Goal: Task Accomplishment & Management: Manage account settings

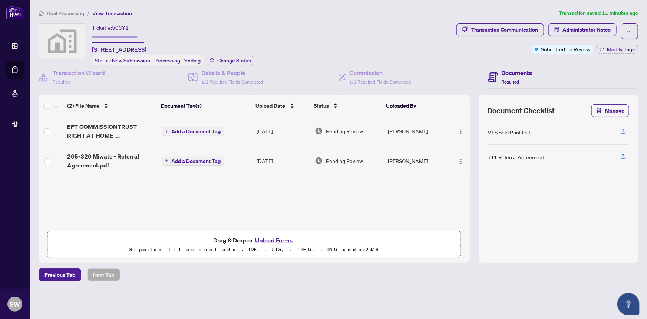
click at [339, 22] on div "Deal Processing / View Transaction Transaction saved 11 minutes ago Ticket #: 5…" at bounding box center [339, 158] width 606 height 298
click at [131, 155] on span "205-320 Miwate - Referral Agreement.pdf" at bounding box center [111, 161] width 88 height 18
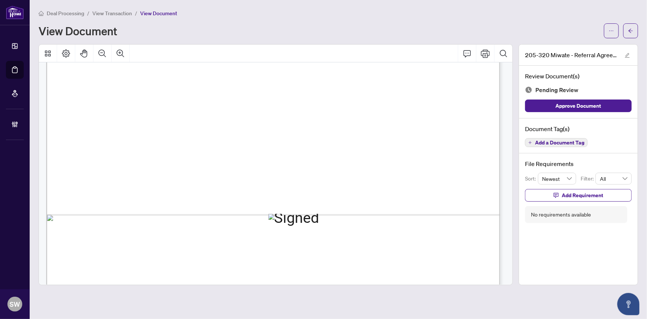
scroll to position [380, 0]
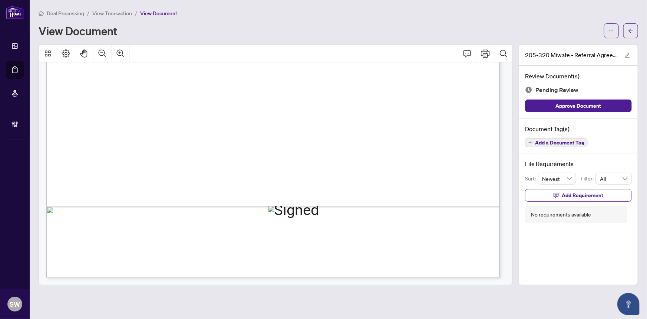
click at [564, 142] on span "Add a Document Tag" at bounding box center [559, 142] width 49 height 5
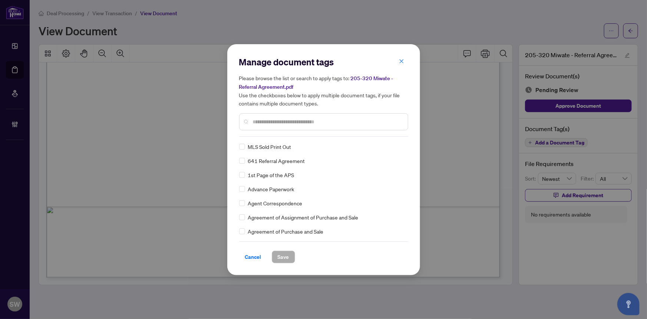
click at [273, 120] on input "text" at bounding box center [327, 122] width 149 height 8
click at [395, 145] on div at bounding box center [397, 146] width 14 height 7
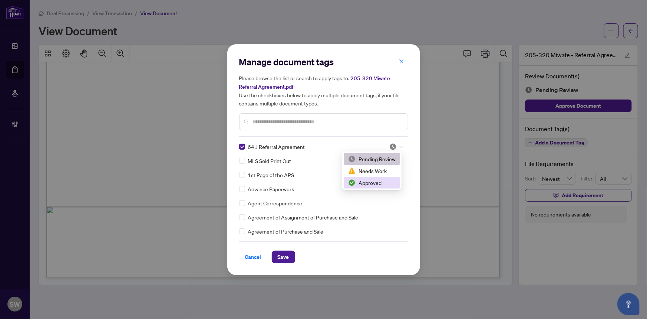
click at [385, 182] on div "Approved" at bounding box center [371, 182] width 47 height 8
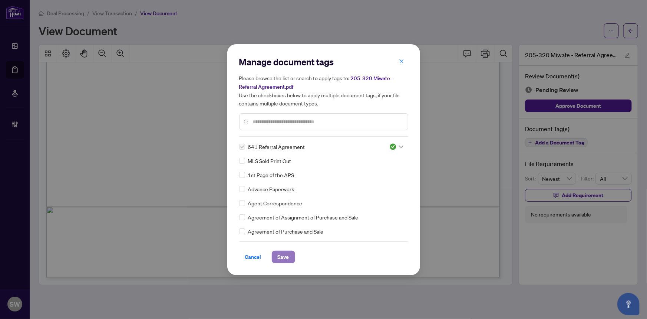
click at [286, 256] on span "Save" at bounding box center [283, 257] width 11 height 12
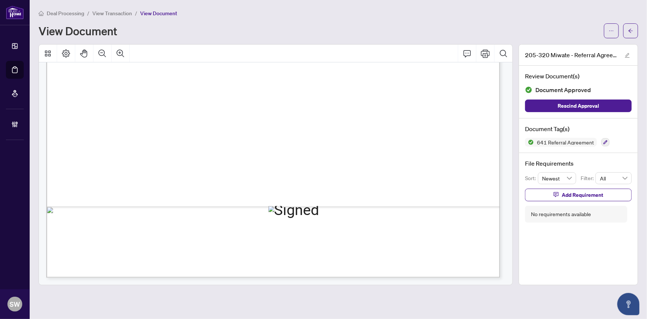
drag, startPoint x: 213, startPoint y: 172, endPoint x: 255, endPoint y: 173, distance: 41.9
click at [255, 173] on span "[STREET_ADDRESS]" at bounding box center [221, 174] width 82 height 10
drag, startPoint x: 238, startPoint y: 172, endPoint x: 223, endPoint y: 171, distance: 15.2
click at [238, 172] on span "[STREET_ADDRESS]" at bounding box center [221, 174] width 82 height 10
click at [214, 172] on span "[STREET_ADDRESS]" at bounding box center [221, 174] width 82 height 10
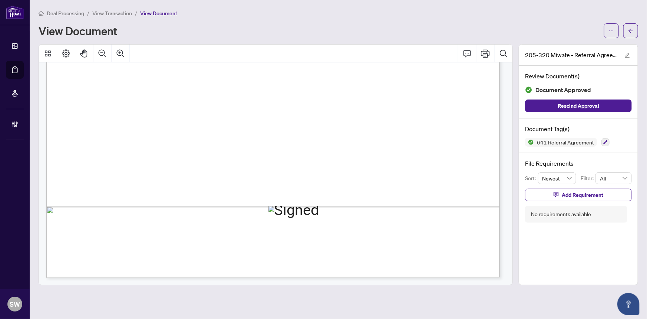
drag, startPoint x: 215, startPoint y: 172, endPoint x: 267, endPoint y: 172, distance: 52.3
click at [262, 172] on span "[STREET_ADDRESS]" at bounding box center [221, 174] width 82 height 10
click at [262, 169] on span "[STREET_ADDRESS]" at bounding box center [221, 174] width 82 height 10
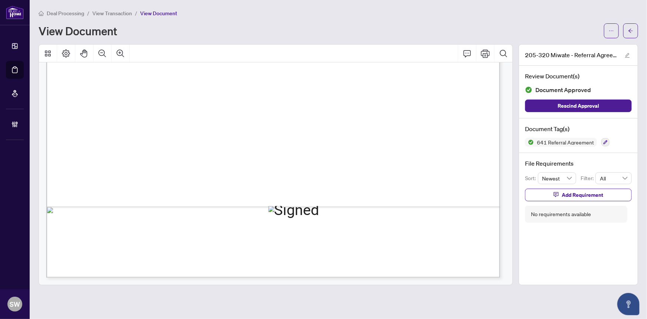
click at [262, 169] on span "[STREET_ADDRESS]" at bounding box center [221, 174] width 82 height 10
click at [262, 172] on span "[STREET_ADDRESS]" at bounding box center [221, 174] width 82 height 10
click at [629, 30] on icon "arrow-left" at bounding box center [631, 31] width 4 height 4
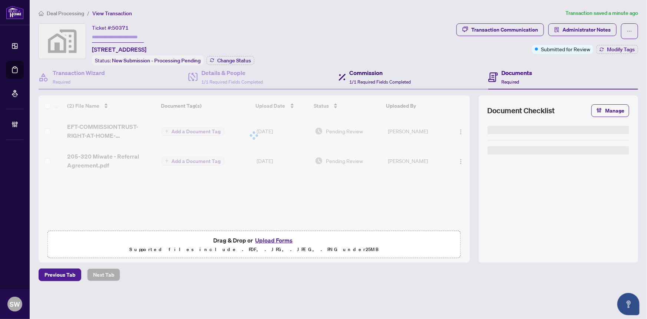
click at [365, 75] on h4 "Commission" at bounding box center [381, 72] width 62 height 9
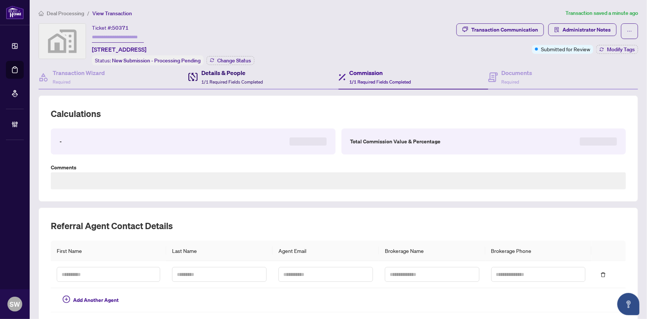
click at [230, 79] on span "1/1 Required Fields Completed" at bounding box center [232, 82] width 62 height 6
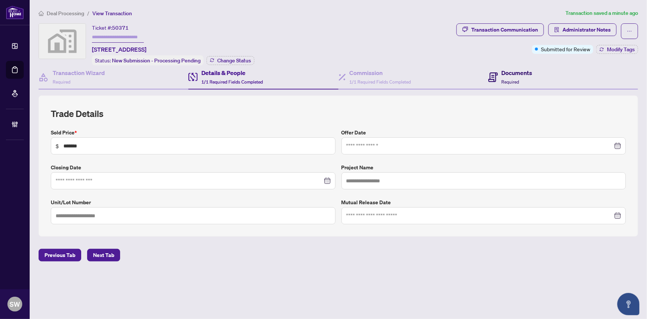
click at [521, 70] on h4 "Documents" at bounding box center [517, 72] width 31 height 9
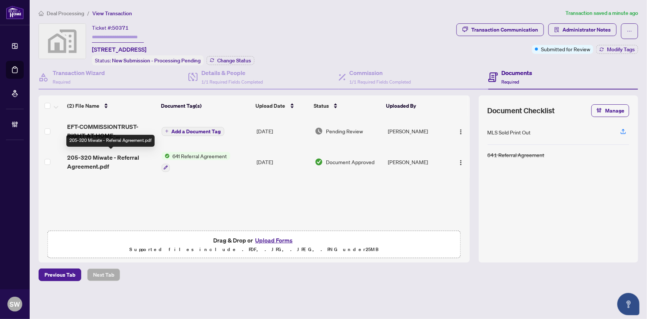
click at [119, 158] on span "205-320 Miwate - Referral Agreement.pdf" at bounding box center [111, 162] width 88 height 18
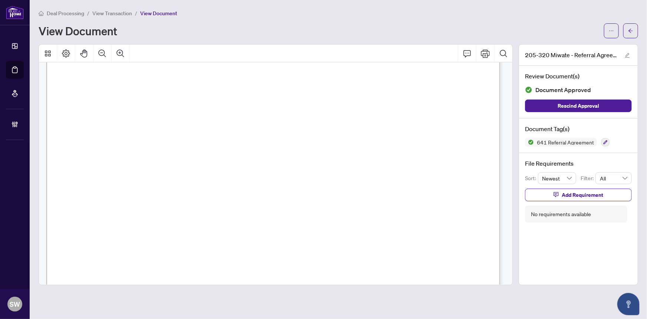
scroll to position [43, 0]
click at [634, 35] on span "button" at bounding box center [630, 31] width 5 height 12
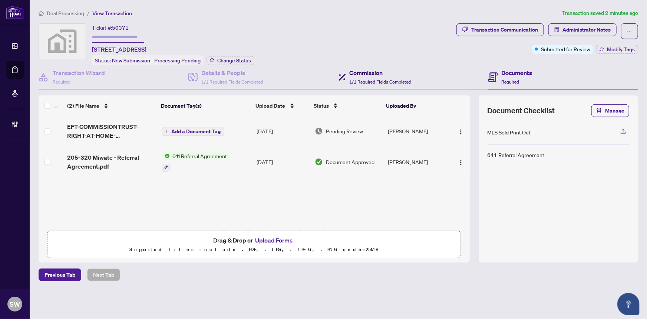
click at [374, 77] on div "Commission 1/1 Required Fields Completed" at bounding box center [381, 76] width 62 height 17
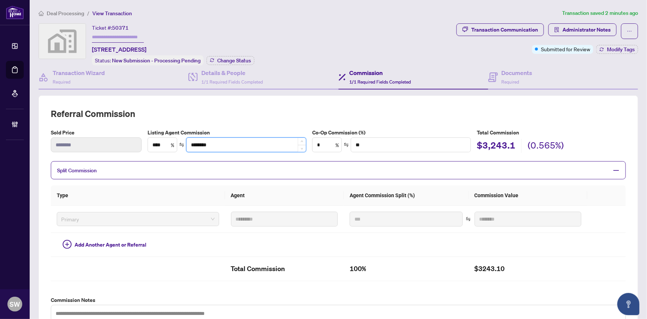
drag, startPoint x: 192, startPoint y: 141, endPoint x: 209, endPoint y: 141, distance: 17.1
click at [209, 141] on input "********" at bounding box center [246, 145] width 119 height 14
click at [511, 79] on span "Required" at bounding box center [511, 82] width 18 height 6
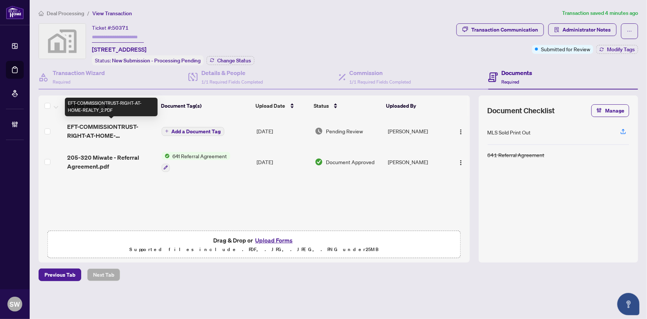
click at [99, 134] on span "EFT-COMMISSIONTRUST-RIGHT-AT-HOME-REALTY_2.PDF" at bounding box center [111, 131] width 88 height 18
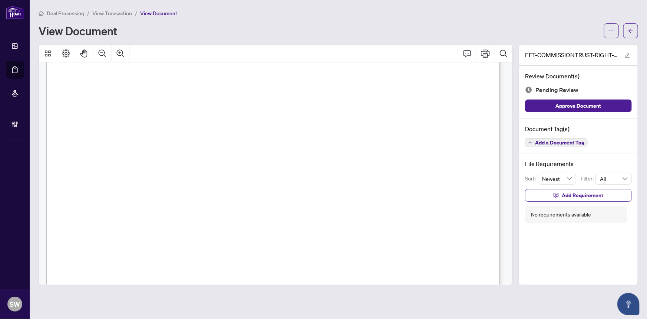
scroll to position [168, 0]
click at [242, 123] on span "[STREET_ADDRESS][PERSON_NAME] B-121" at bounding box center [175, 127] width 134 height 9
click at [115, 12] on span "View Transaction" at bounding box center [112, 13] width 40 height 7
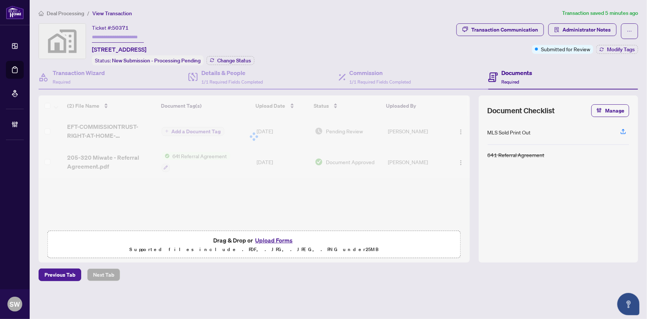
click at [122, 27] on span "50371" at bounding box center [120, 27] width 17 height 7
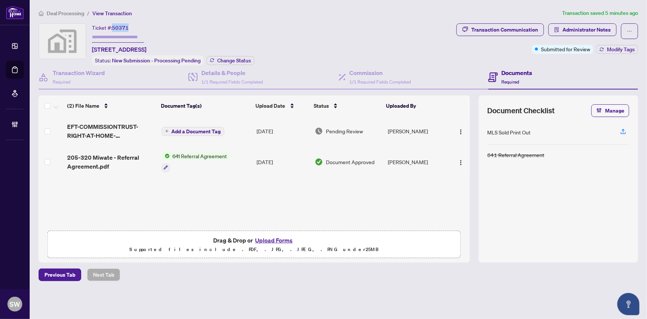
click at [122, 27] on span "50371" at bounding box center [120, 27] width 17 height 7
copy span "50371"
click at [98, 78] on div "Transaction Wizard Required" at bounding box center [79, 76] width 52 height 17
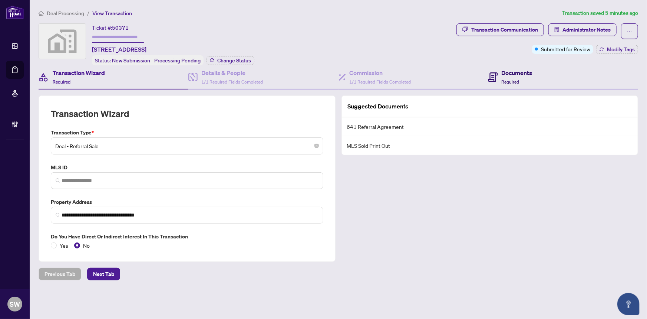
click at [517, 76] on div "Documents Required" at bounding box center [517, 76] width 31 height 17
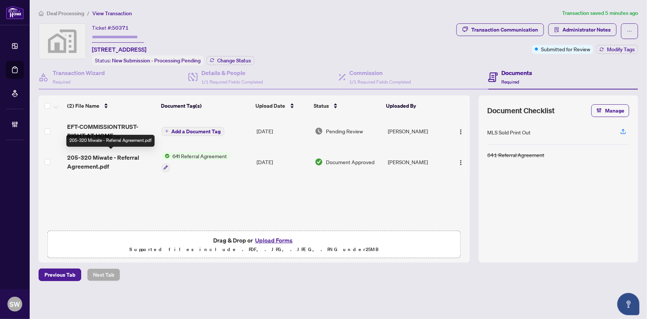
click at [109, 157] on span "205-320 Miwate - Referral Agreement.pdf" at bounding box center [111, 162] width 88 height 18
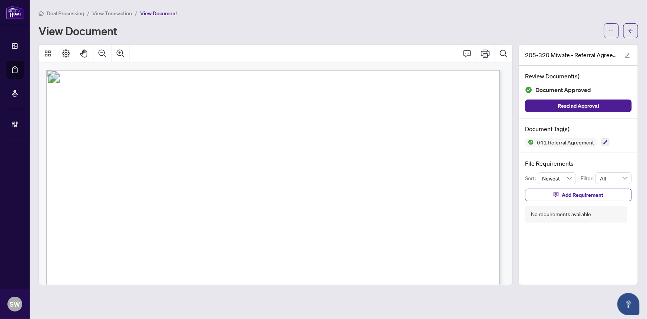
click at [144, 202] on span "[PHONE_NUMBER]" at bounding box center [172, 201] width 68 height 7
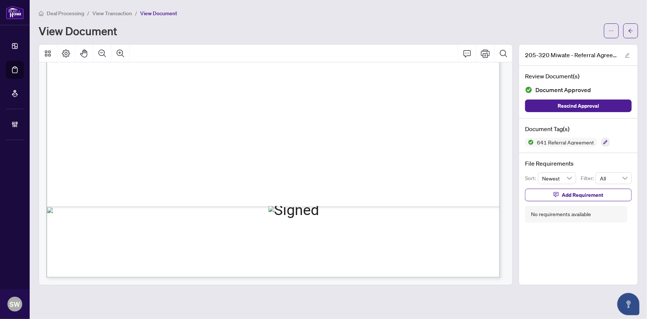
click at [126, 216] on span "[PERSON_NAME]" at bounding box center [129, 215] width 68 height 10
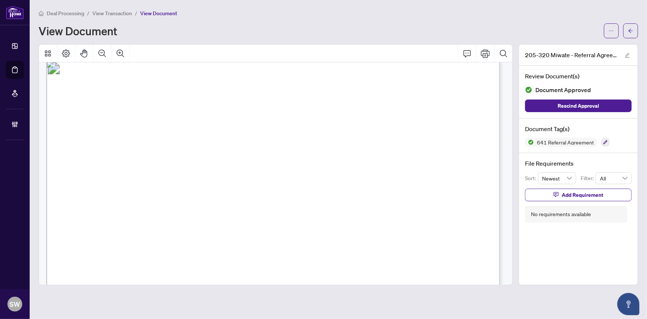
scroll to position [0, 0]
click at [634, 30] on icon "arrow-left" at bounding box center [630, 30] width 5 height 5
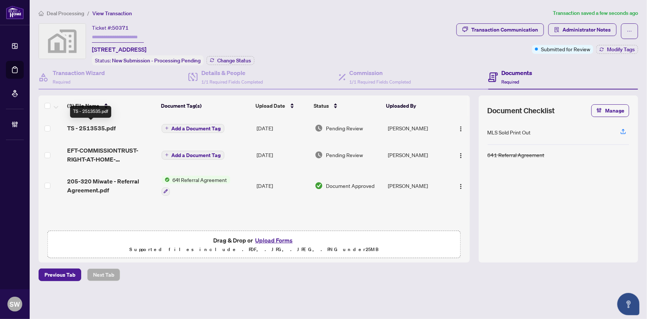
click at [112, 126] on span "TS - 2513535.pdf" at bounding box center [91, 128] width 49 height 9
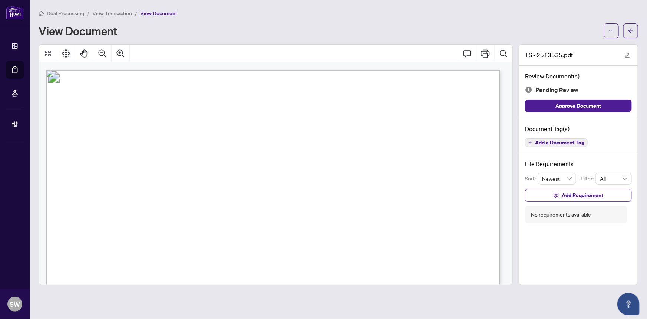
click at [570, 143] on span "Add a Document Tag" at bounding box center [559, 142] width 49 height 5
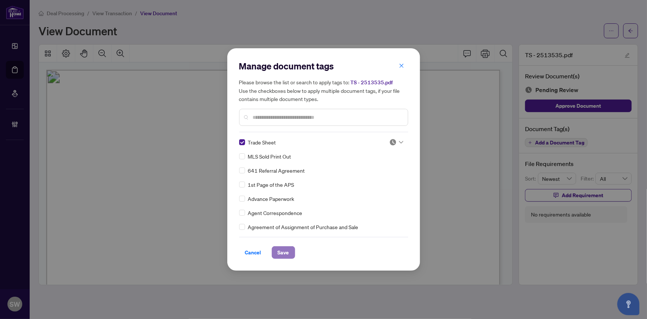
click at [285, 251] on span "Save" at bounding box center [283, 252] width 11 height 12
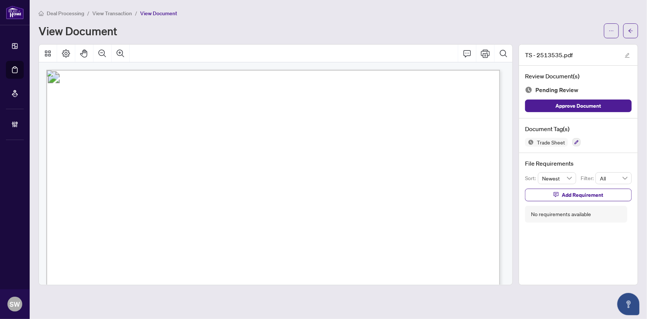
drag, startPoint x: 615, startPoint y: 33, endPoint x: 614, endPoint y: 39, distance: 5.6
click at [615, 33] on button "button" at bounding box center [611, 30] width 15 height 15
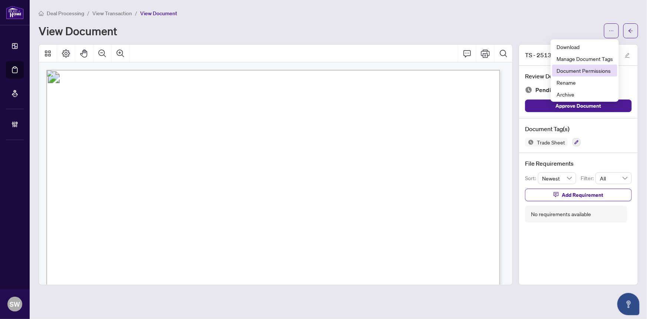
click at [590, 69] on span "Document Permissions" at bounding box center [585, 70] width 56 height 8
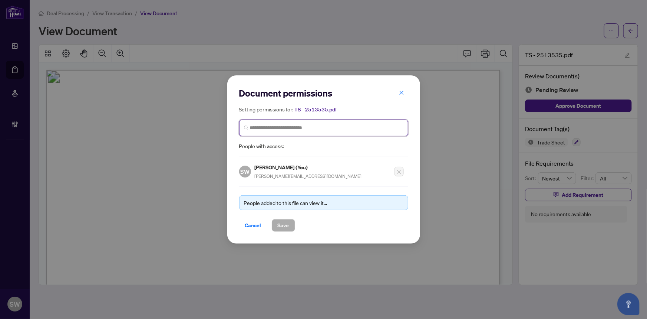
click at [285, 129] on input "search" at bounding box center [327, 128] width 154 height 8
type input "*********"
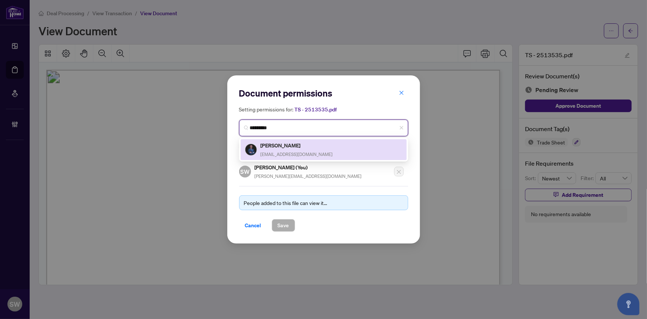
click at [283, 150] on div "[PERSON_NAME] [EMAIL_ADDRESS][DOMAIN_NAME]" at bounding box center [297, 149] width 72 height 17
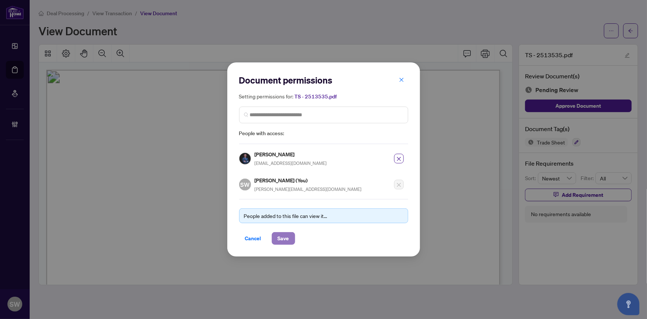
click at [286, 238] on span "Save" at bounding box center [283, 238] width 11 height 12
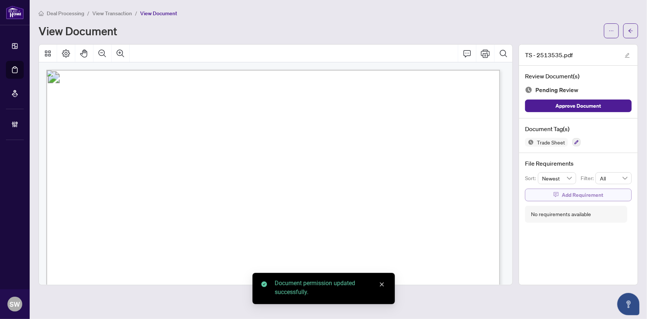
click at [575, 193] on span "Add Requirement" at bounding box center [583, 195] width 42 height 12
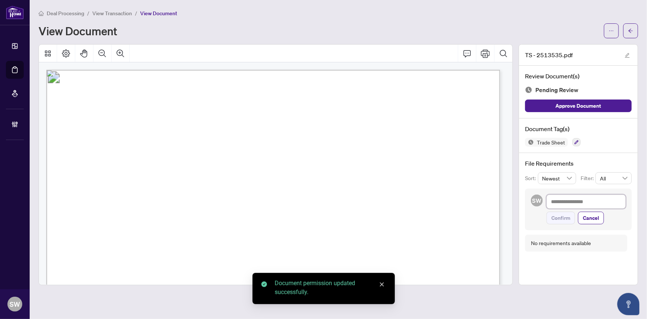
click at [575, 201] on textarea at bounding box center [586, 201] width 79 height 14
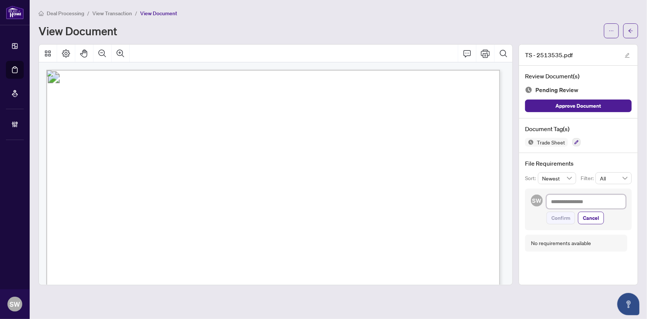
paste textarea "**********"
type textarea "**********"
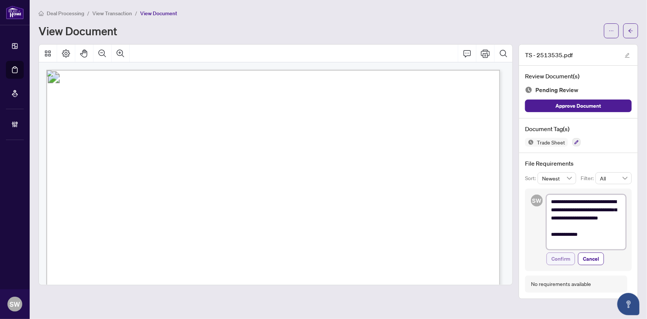
type textarea "**********"
click at [568, 260] on span "Confirm" at bounding box center [561, 259] width 19 height 12
type textarea "**********"
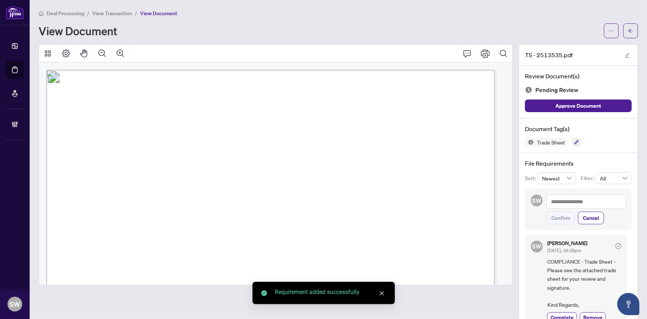
click at [630, 31] on button "button" at bounding box center [631, 30] width 15 height 15
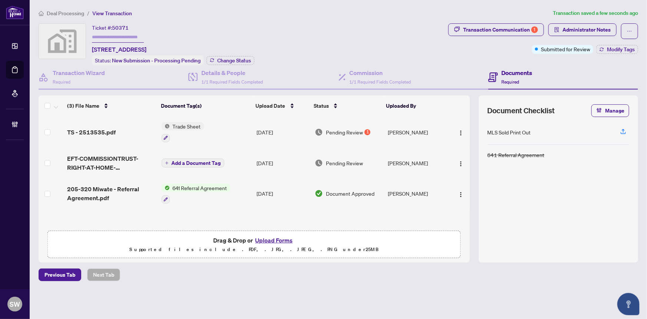
click at [123, 36] on input "text" at bounding box center [118, 37] width 52 height 11
paste input "*******"
type input "*******"
click at [230, 60] on span "Change Status" at bounding box center [234, 60] width 34 height 5
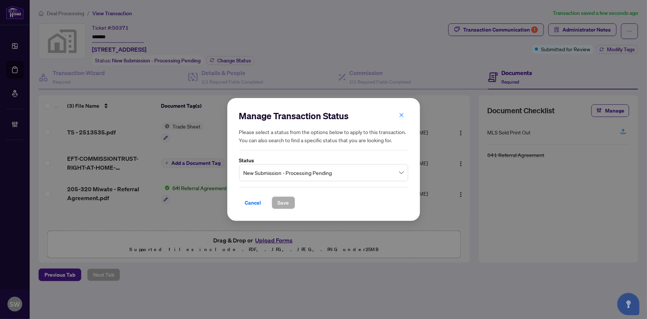
click at [290, 174] on span "New Submission - Processing Pending" at bounding box center [324, 172] width 160 height 14
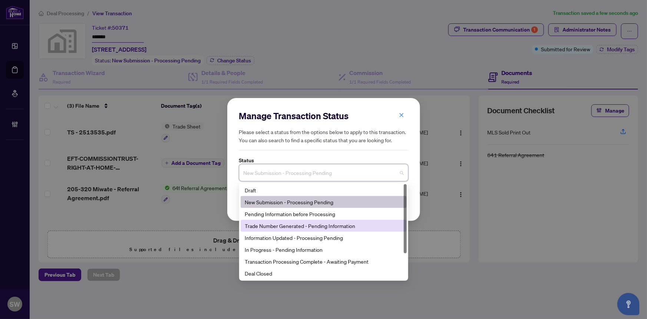
click at [271, 225] on div "Trade Number Generated - Pending Information" at bounding box center [323, 225] width 157 height 8
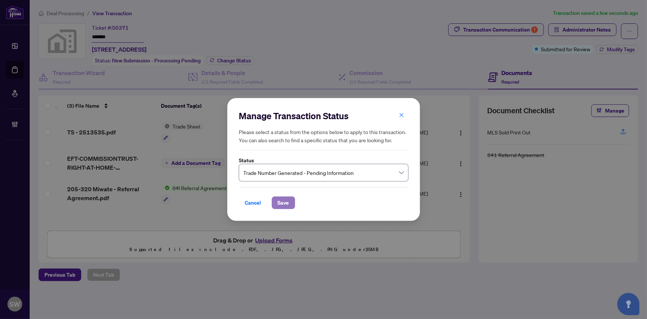
click at [286, 207] on span "Save" at bounding box center [283, 203] width 11 height 12
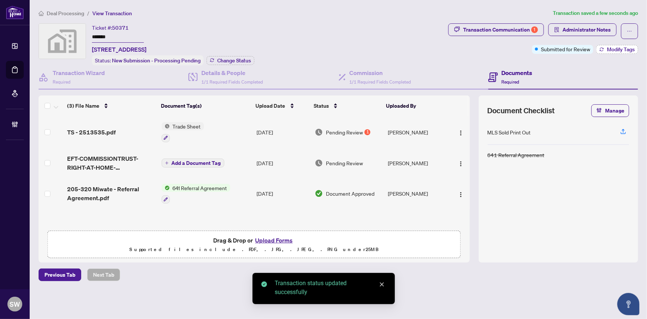
click at [624, 50] on span "Modify Tags" at bounding box center [621, 49] width 28 height 5
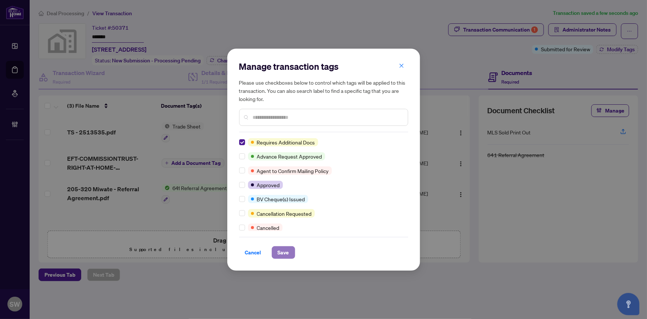
click at [279, 251] on span "Save" at bounding box center [283, 252] width 11 height 12
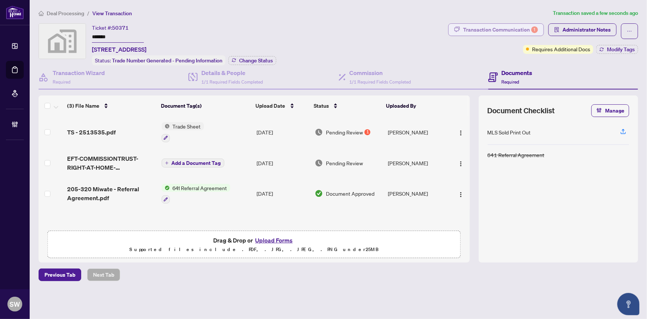
click at [503, 30] on div "Transaction Communication 1" at bounding box center [500, 30] width 75 height 12
type textarea "**********"
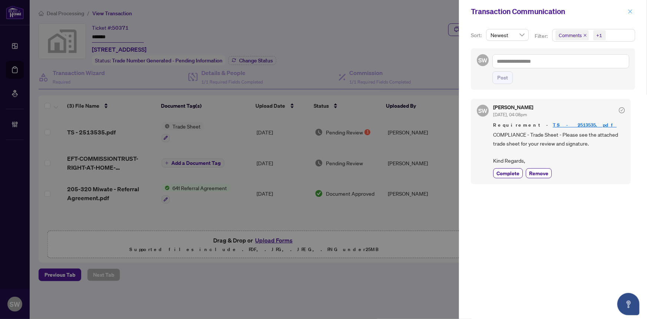
click at [632, 11] on icon "close" at bounding box center [630, 11] width 5 height 5
